Goal: Task Accomplishment & Management: Use online tool/utility

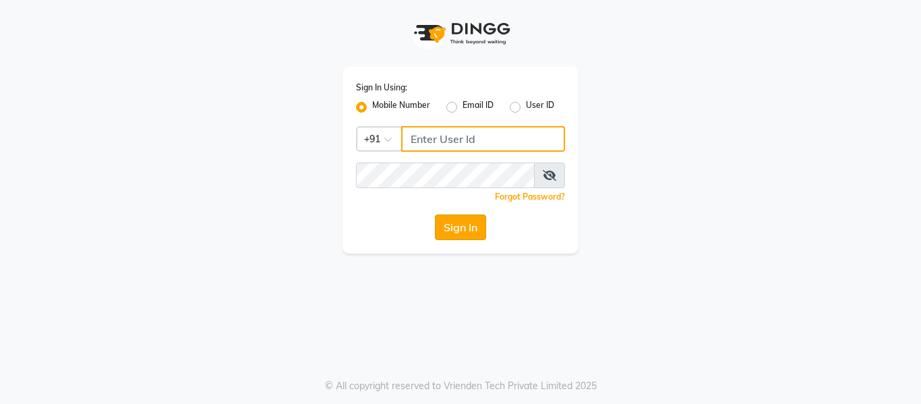
type input "9136660660"
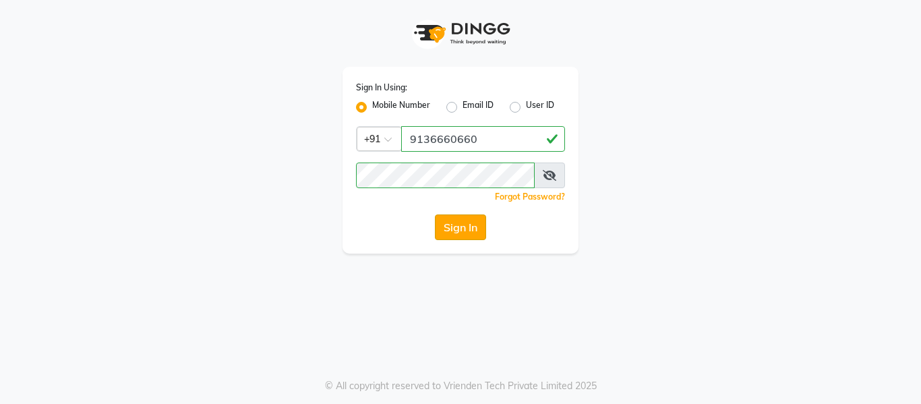
click at [466, 231] on button "Sign In" at bounding box center [460, 227] width 51 height 26
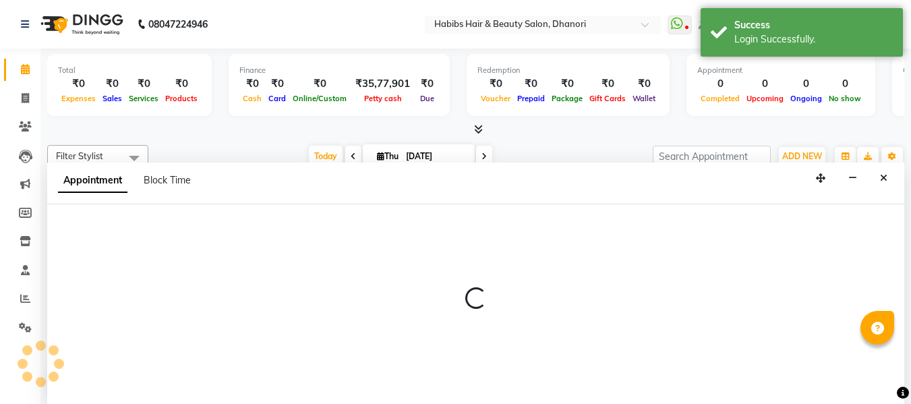
scroll to position [1, 0]
select select "31269"
select select "810"
select select "tentative"
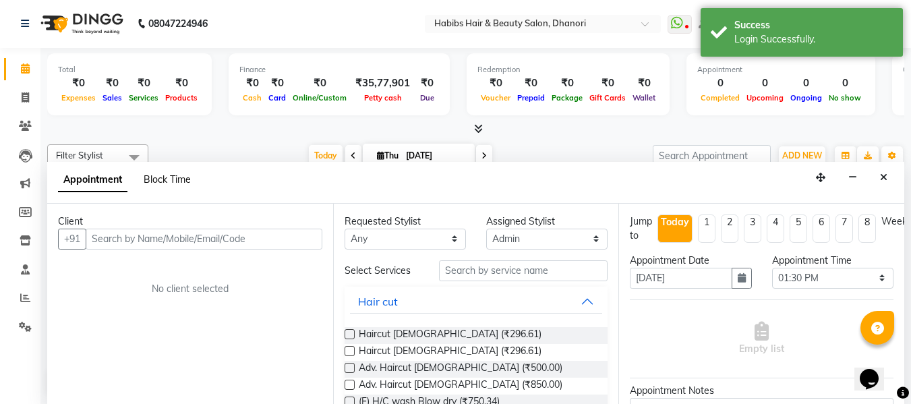
scroll to position [0, 0]
click at [30, 98] on span at bounding box center [25, 98] width 24 height 16
select select "4967"
select select "service"
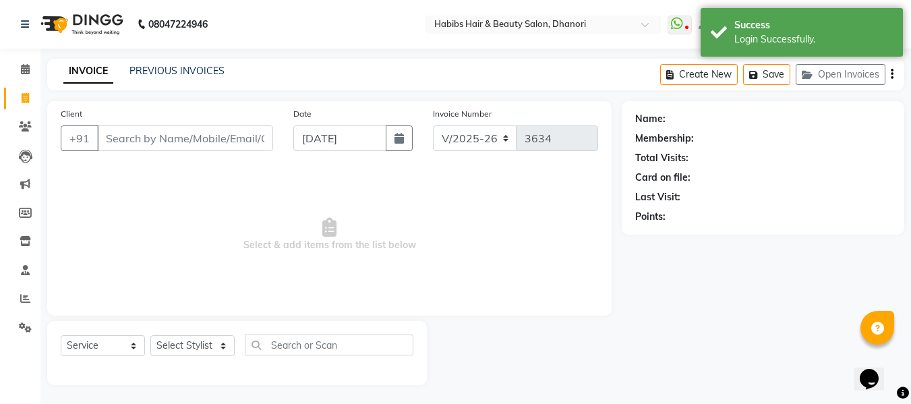
click at [237, 148] on input "Client" at bounding box center [185, 138] width 176 height 26
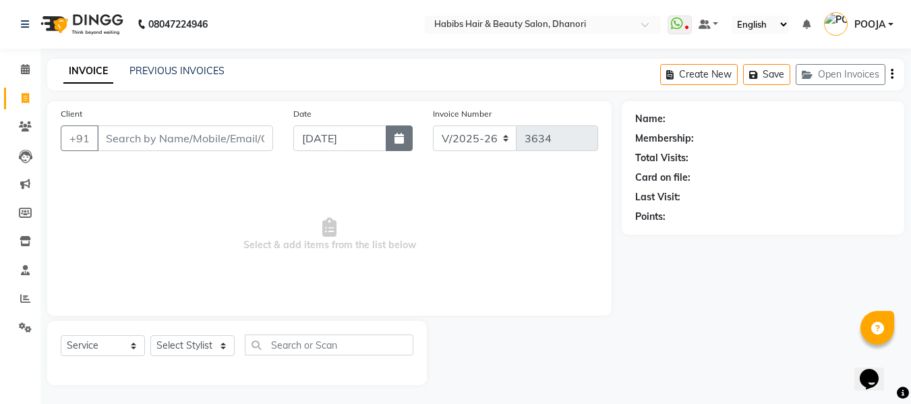
click at [401, 141] on icon "button" at bounding box center [399, 138] width 9 height 11
select select "9"
select select "2025"
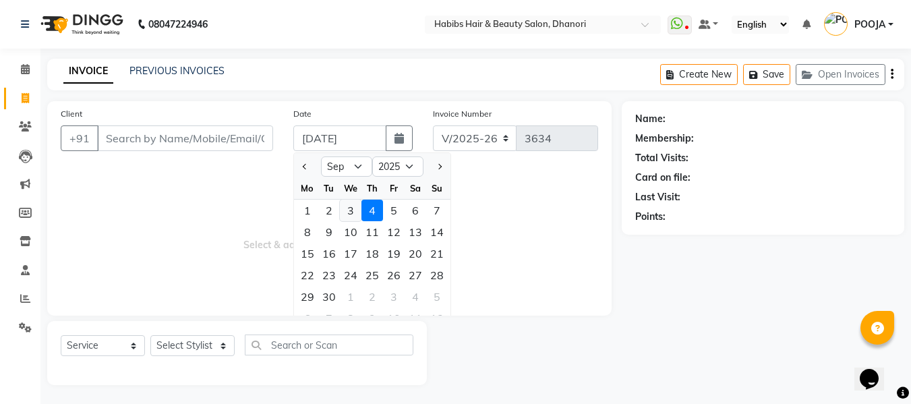
click at [351, 207] on div "3" at bounding box center [351, 211] width 22 height 22
type input "[DATE]"
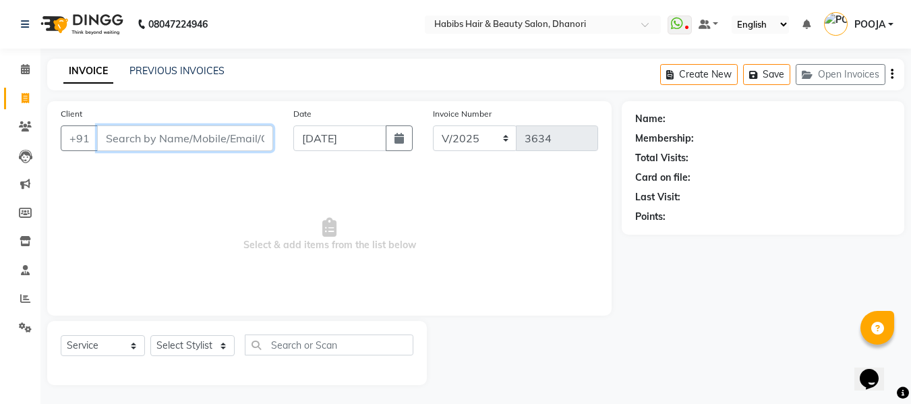
click at [163, 148] on input "Client" at bounding box center [185, 138] width 176 height 26
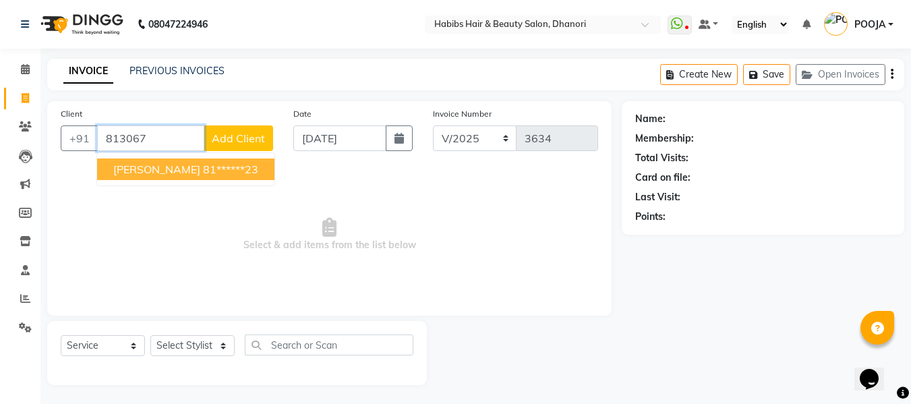
click at [127, 183] on ngb-typeahead-window "[PERSON_NAME] 81******23" at bounding box center [185, 169] width 179 height 34
click at [132, 171] on span "[PERSON_NAME]" at bounding box center [156, 169] width 87 height 13
type input "81******23"
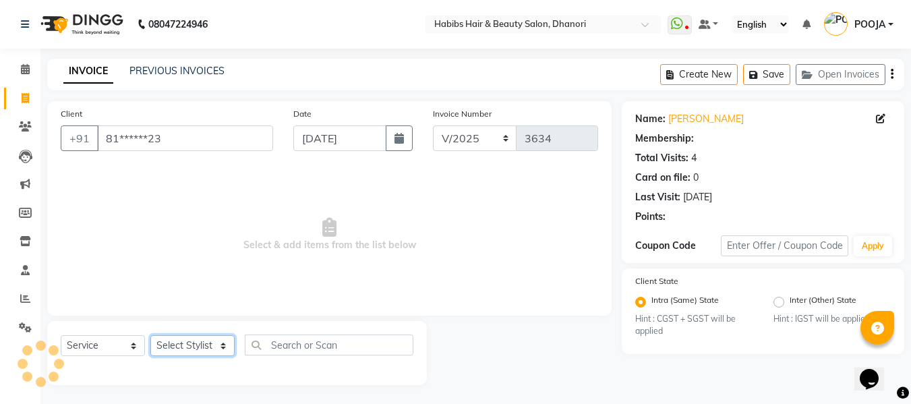
click at [171, 346] on select "Select Stylist Admin [PERSON_NAME] [PERSON_NAME] DIVYA [PERSON_NAME] [PERSON_NA…" at bounding box center [192, 345] width 84 height 21
select select "1: Object"
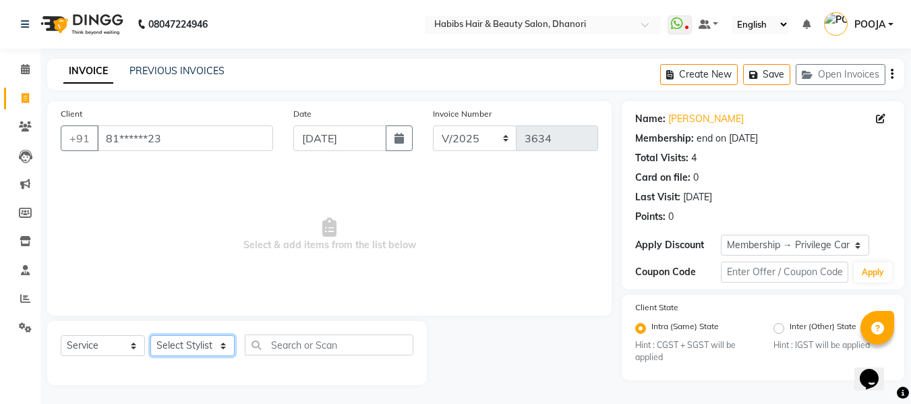
select select "41588"
click at [150, 335] on select "Select Stylist Admin [PERSON_NAME] [PERSON_NAME] DIVYA [PERSON_NAME] [PERSON_NA…" at bounding box center [192, 345] width 84 height 21
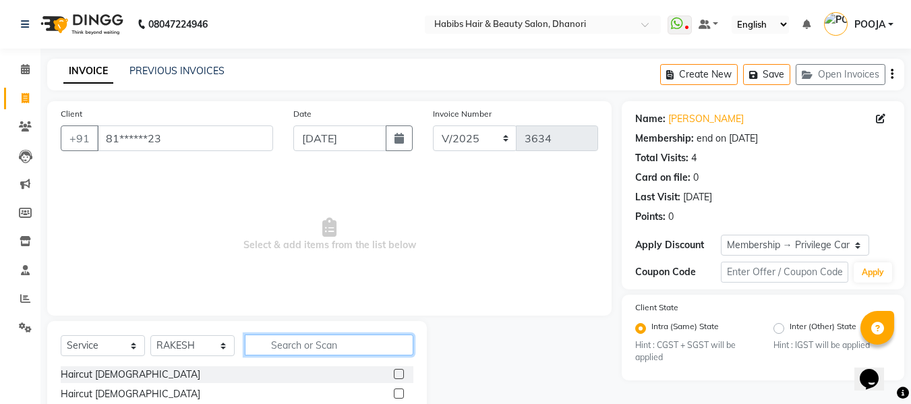
click at [308, 350] on input "text" at bounding box center [329, 345] width 169 height 21
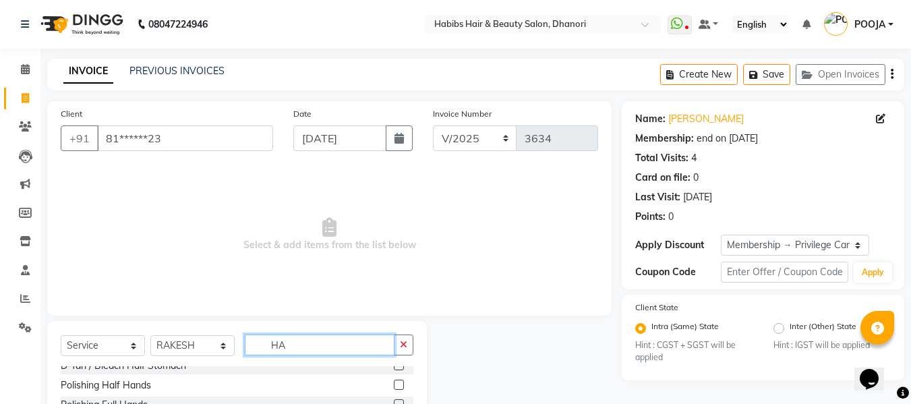
type input "HA"
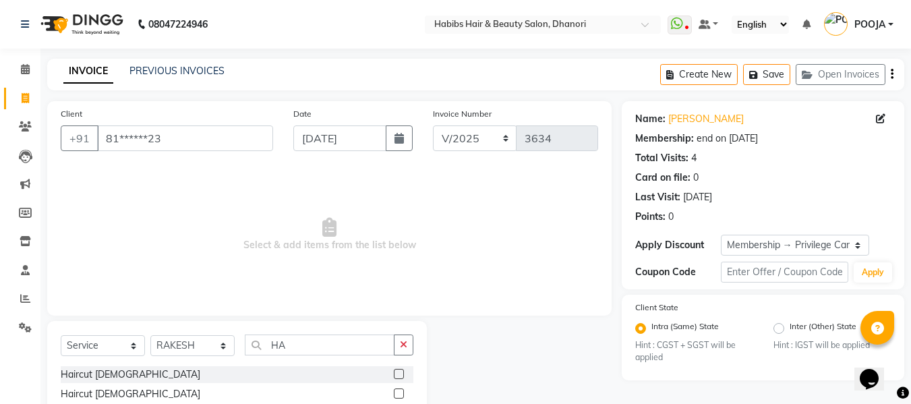
click at [394, 374] on label at bounding box center [399, 374] width 10 height 10
click at [394, 374] on input "checkbox" at bounding box center [398, 374] width 9 height 9
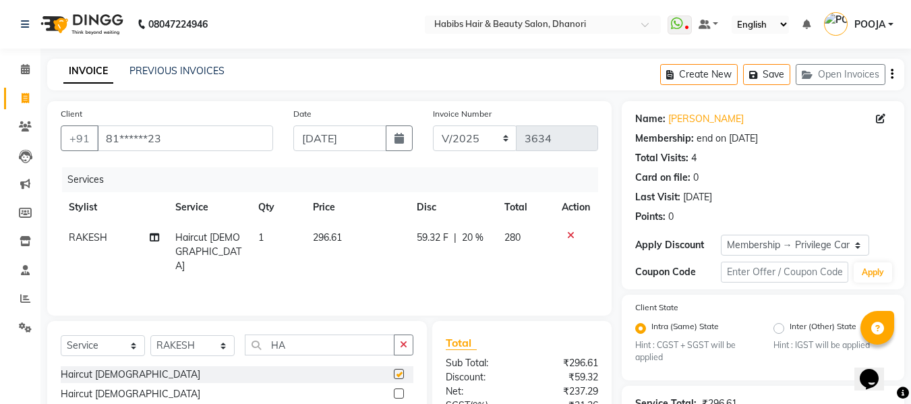
checkbox input "false"
click at [335, 236] on span "296.61" at bounding box center [327, 237] width 29 height 12
select select "41588"
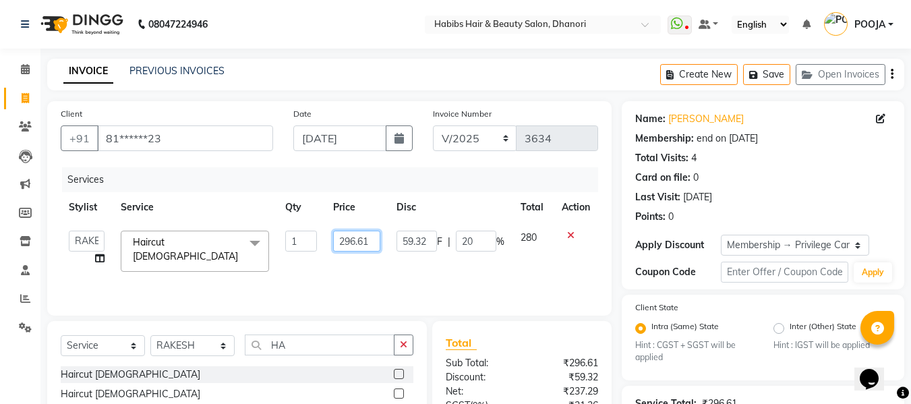
click at [371, 243] on input "296.61" at bounding box center [356, 241] width 47 height 21
type input "2"
click at [365, 241] on input "number" at bounding box center [356, 241] width 47 height 21
type input "382"
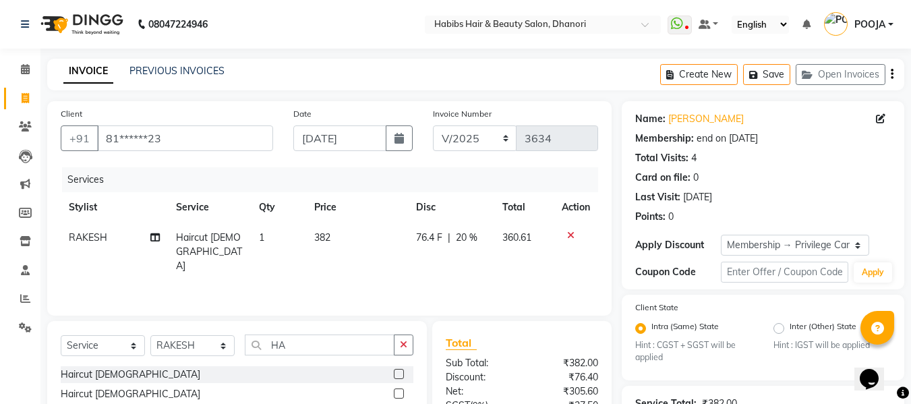
click at [361, 259] on div "Services Stylist Service Qty Price Disc Total Action RAKESH Haircut [DEMOGRAPHI…" at bounding box center [330, 234] width 538 height 135
click at [424, 237] on span "76.4 F" at bounding box center [429, 238] width 26 height 14
select select "41588"
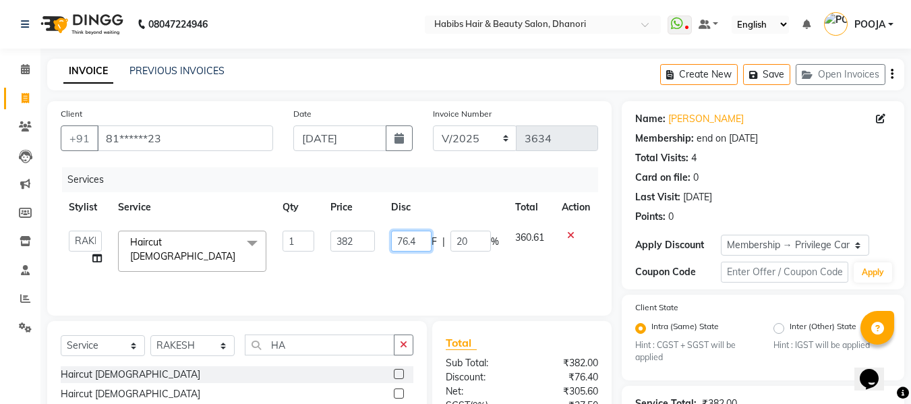
click at [416, 243] on input "76.4" at bounding box center [411, 241] width 40 height 21
type input "7"
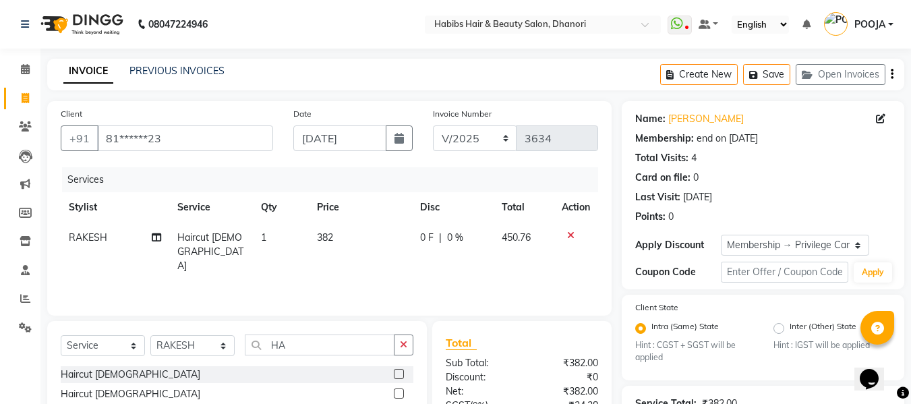
click at [473, 268] on div "Services Stylist Service Qty Price Disc Total Action RAKESH Haircut [DEMOGRAPHI…" at bounding box center [330, 234] width 538 height 135
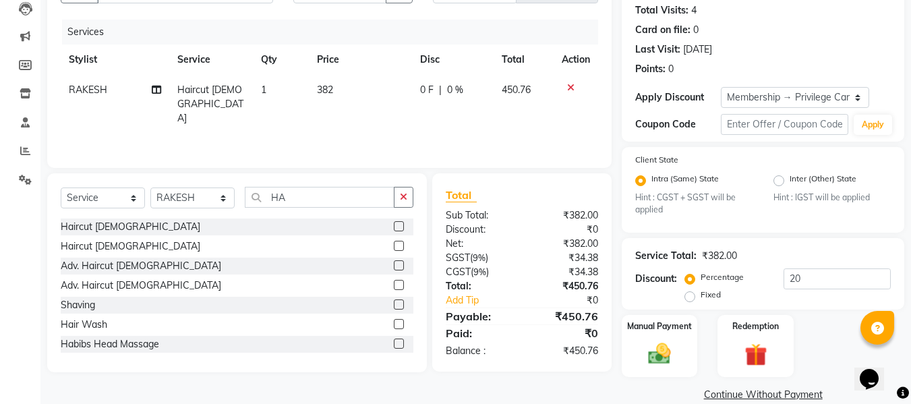
scroll to position [148, 0]
click at [669, 357] on img at bounding box center [660, 353] width 38 height 27
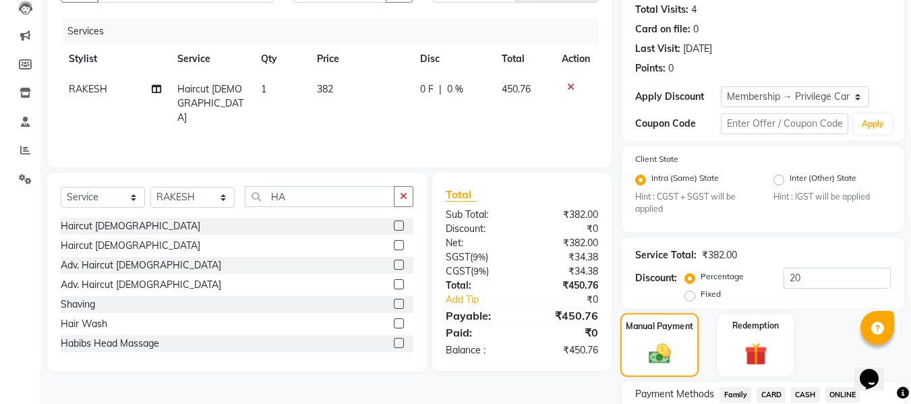
scroll to position [255, 0]
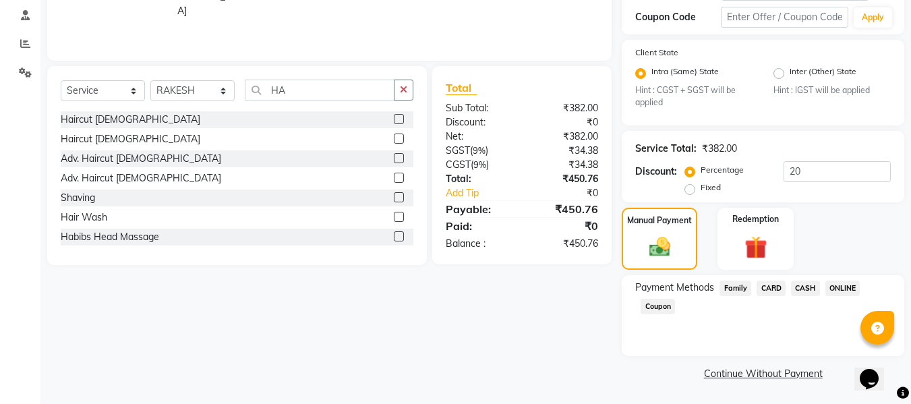
click at [840, 291] on span "ONLINE" at bounding box center [842, 289] width 35 height 16
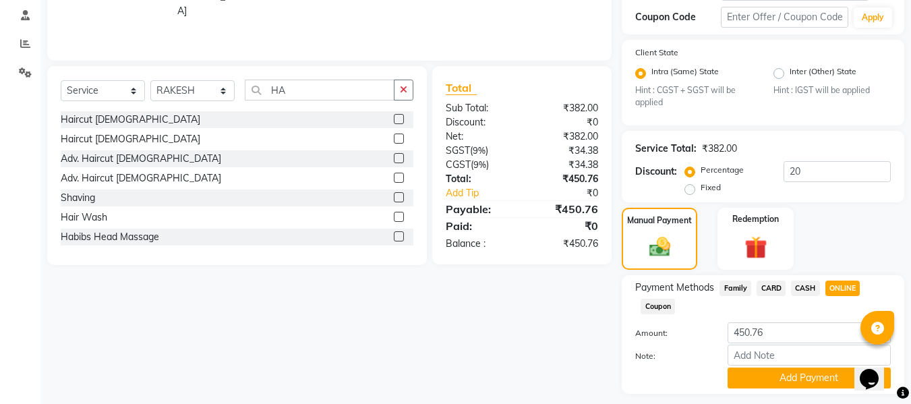
scroll to position [293, 0]
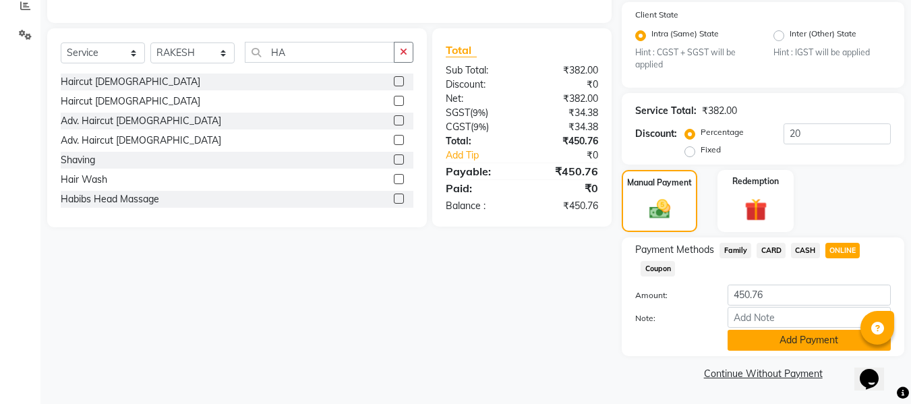
click at [847, 341] on button "Add Payment" at bounding box center [809, 340] width 163 height 21
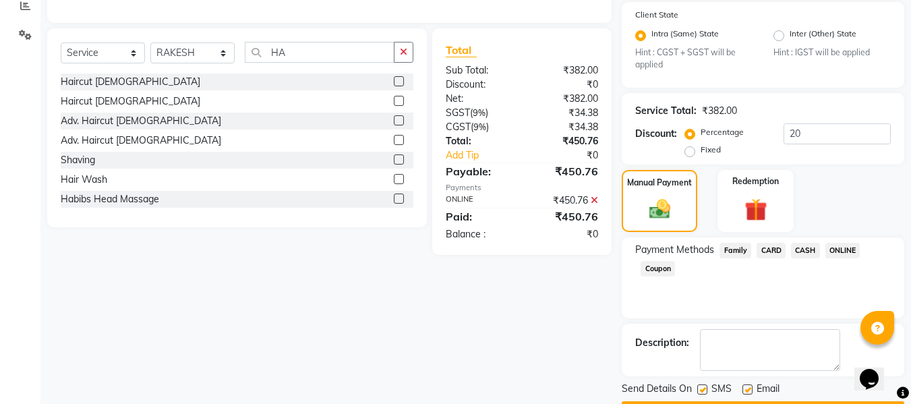
scroll to position [0, 0]
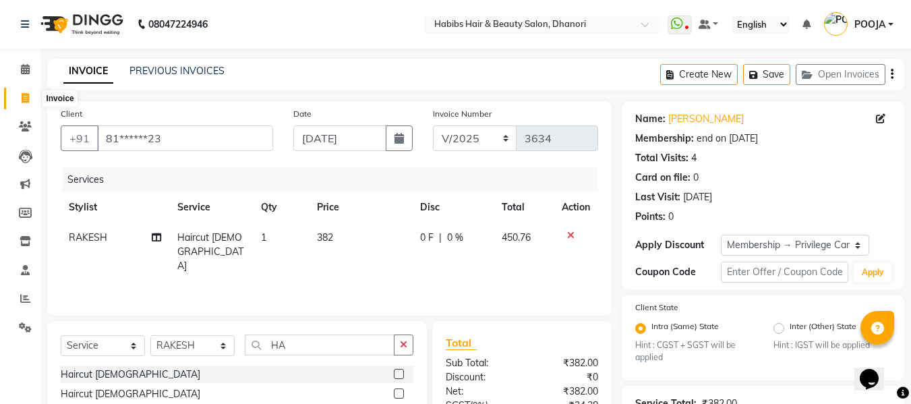
click at [19, 92] on span at bounding box center [25, 99] width 24 height 16
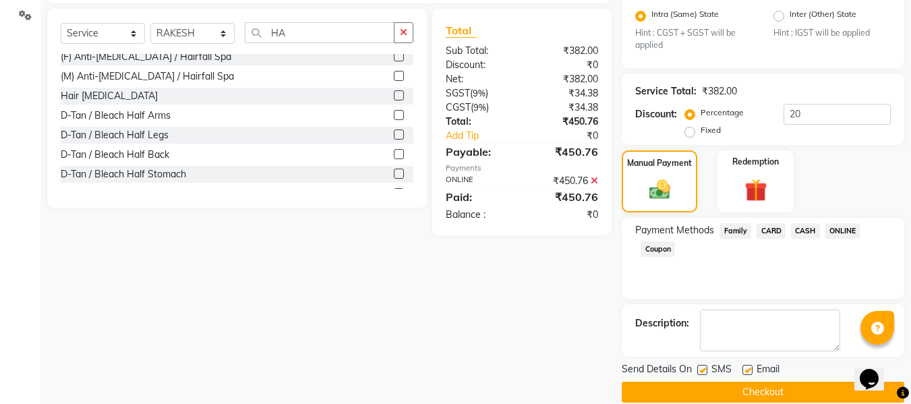
scroll to position [331, 0]
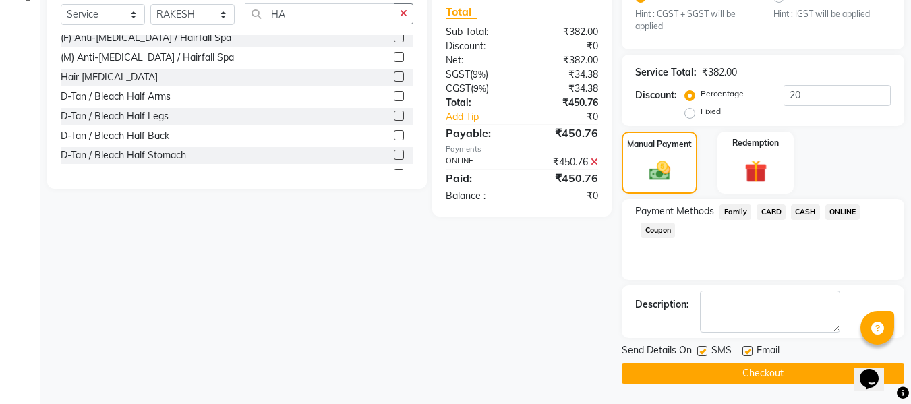
click at [665, 369] on button "Checkout" at bounding box center [763, 373] width 283 height 21
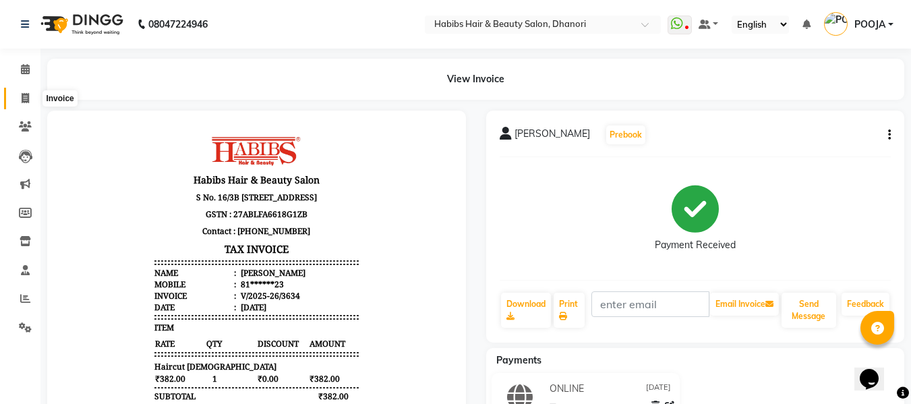
click at [20, 91] on span at bounding box center [25, 99] width 24 height 16
select select "4967"
select select "service"
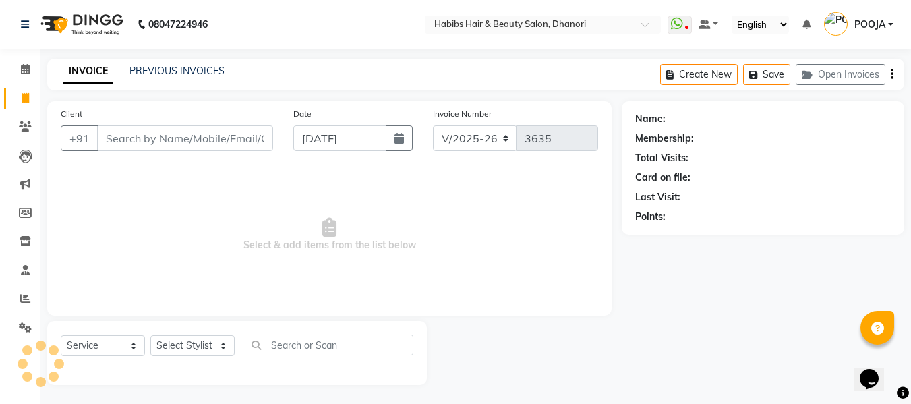
scroll to position [1, 0]
